Goal: Check status: Check status

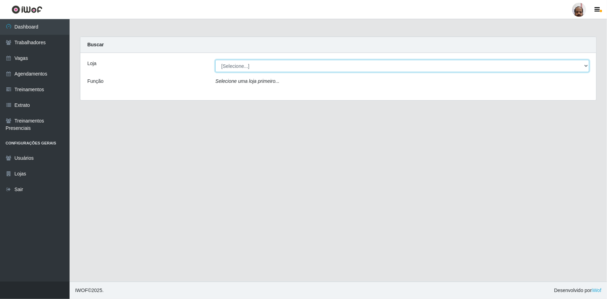
click at [584, 66] on select "[Selecione...] Mar Vermelho - Loja 05" at bounding box center [402, 66] width 374 height 12
select select "252"
click at [215, 60] on select "[Selecione...] Mar Vermelho - Loja 05" at bounding box center [402, 66] width 374 height 12
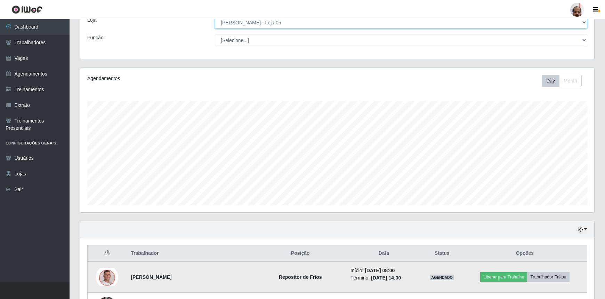
scroll to position [126, 0]
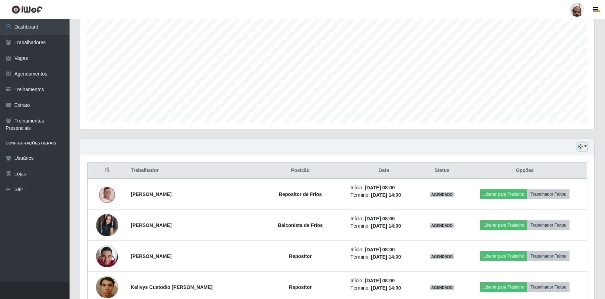
click at [582, 147] on icon "button" at bounding box center [580, 146] width 5 height 5
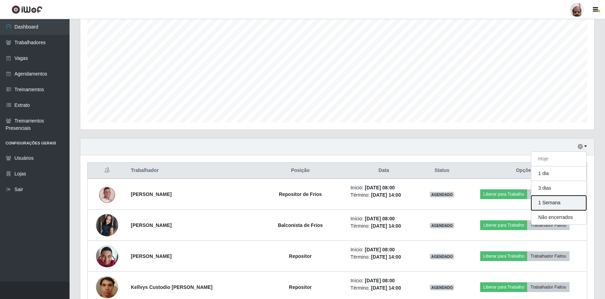
click at [543, 202] on button "1 Semana" at bounding box center [558, 202] width 55 height 15
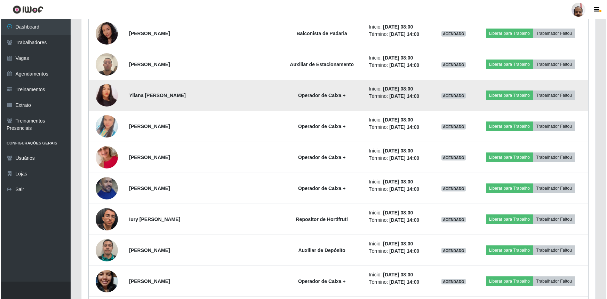
scroll to position [505, 0]
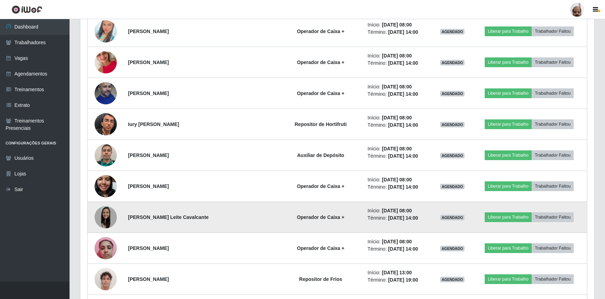
click at [99, 214] on img at bounding box center [106, 217] width 22 height 22
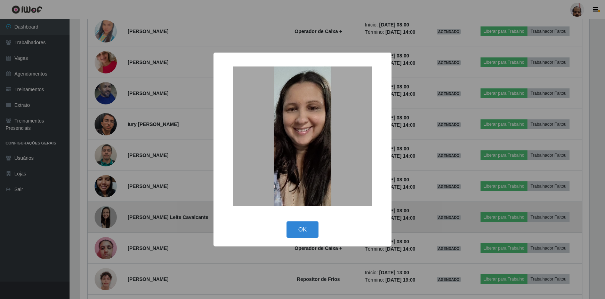
scroll to position [144, 511]
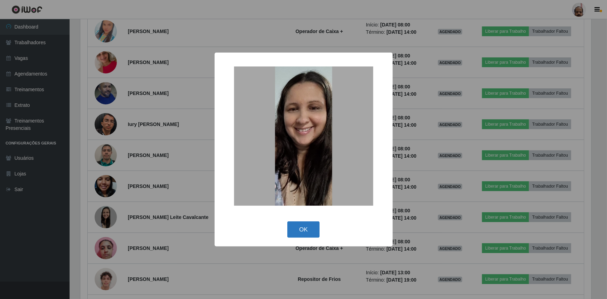
click at [304, 233] on button "OK" at bounding box center [303, 229] width 32 height 16
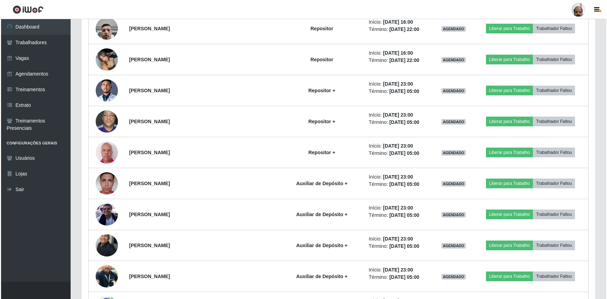
scroll to position [2180, 0]
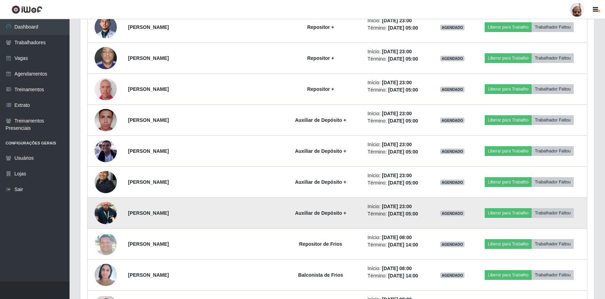
click at [108, 210] on img at bounding box center [106, 213] width 22 height 40
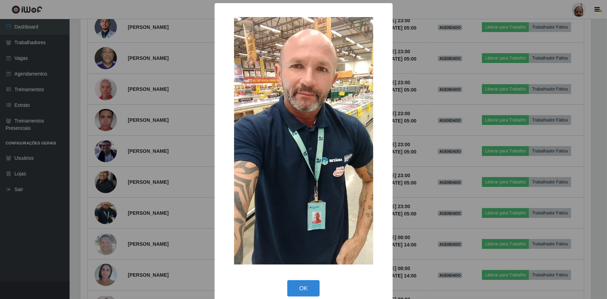
click at [427, 205] on div "× OK Cancel" at bounding box center [303, 149] width 607 height 299
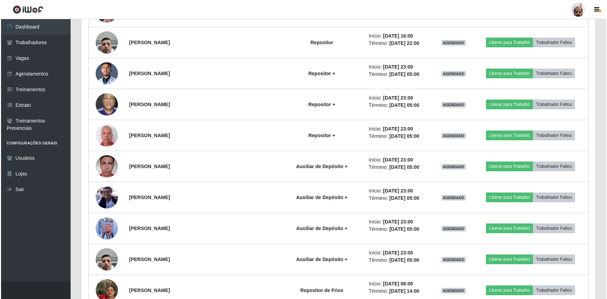
scroll to position [3065, 0]
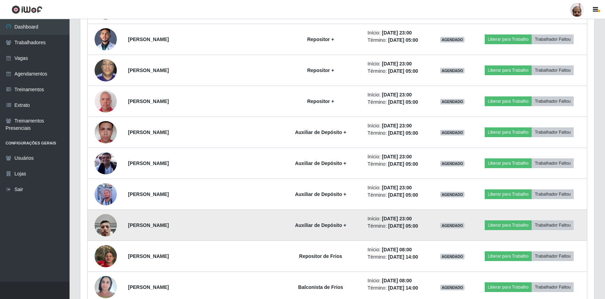
click at [100, 225] on img at bounding box center [106, 225] width 22 height 30
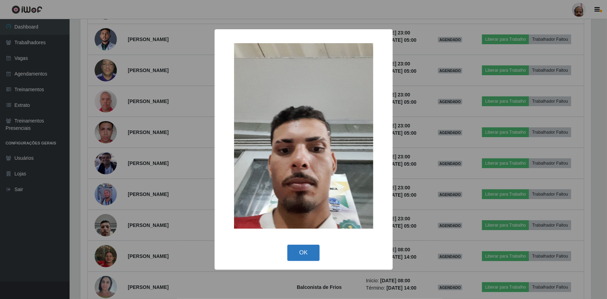
click at [302, 250] on button "OK" at bounding box center [303, 252] width 32 height 16
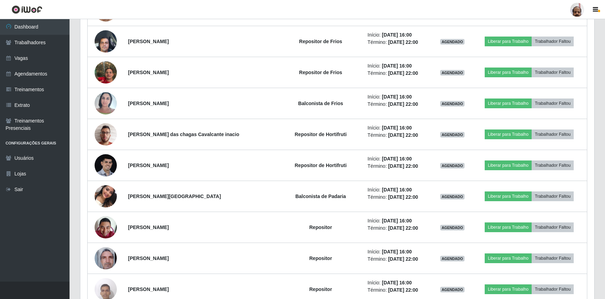
scroll to position [2655, 0]
